Goal: Information Seeking & Learning: Find specific page/section

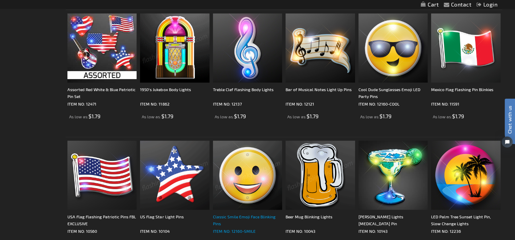
scroll to position [688, 0]
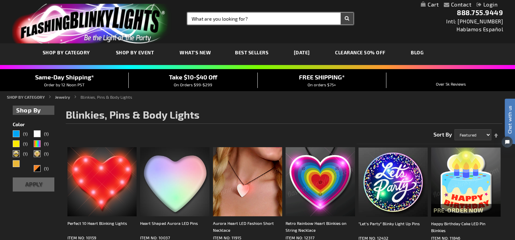
click at [225, 18] on input "Search" at bounding box center [271, 19] width 166 height 12
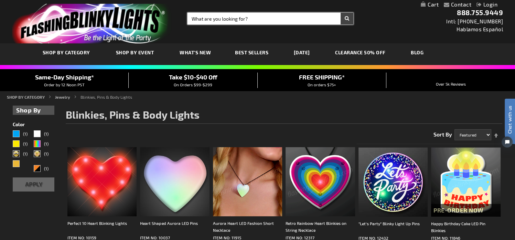
paste input "12125-AST"
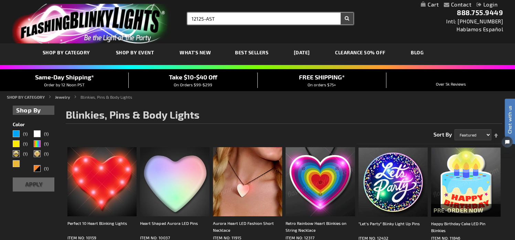
type input "12125-AST"
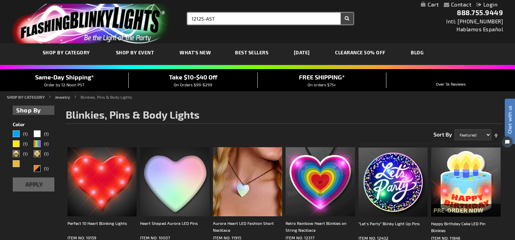
click at [341, 13] on button "Search" at bounding box center [347, 19] width 13 height 12
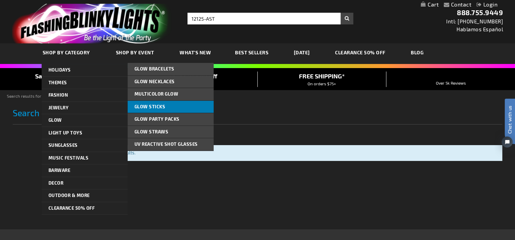
click at [146, 108] on span "Glow Sticks" at bounding box center [150, 107] width 31 height 6
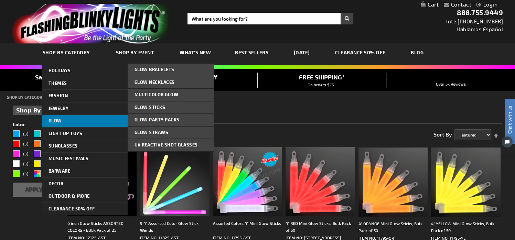
click at [58, 121] on span "Glow" at bounding box center [55, 121] width 13 height 6
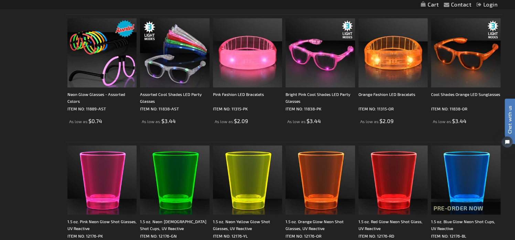
scroll to position [344, 0]
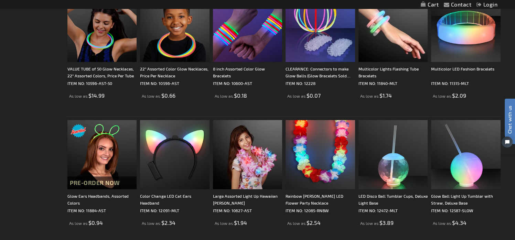
click at [87, 146] on img at bounding box center [101, 154] width 69 height 69
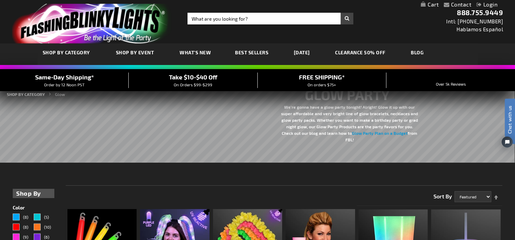
scroll to position [115, 0]
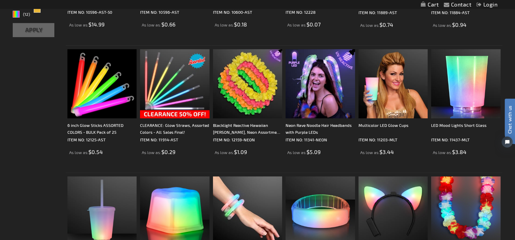
scroll to position [58, 0]
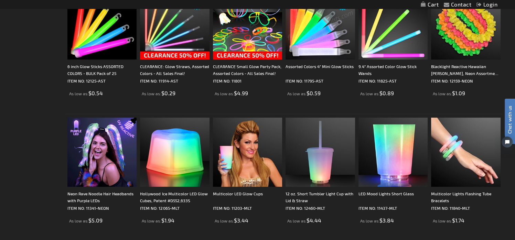
scroll to position [289, 0]
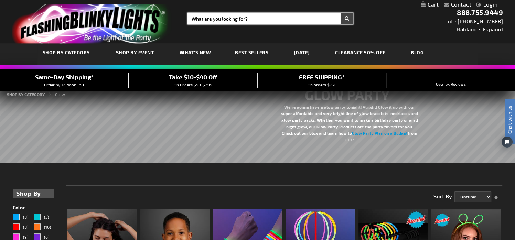
click at [253, 19] on input "Search" at bounding box center [271, 19] width 166 height 12
type input "12125-a"
click at [341, 13] on button "Search" at bounding box center [347, 19] width 13 height 12
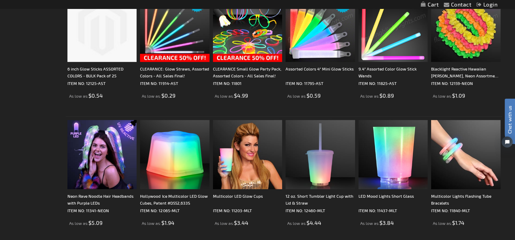
scroll to position [229, 0]
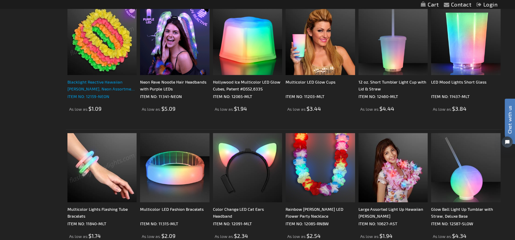
scroll to position [630, 0]
